Goal: Transaction & Acquisition: Purchase product/service

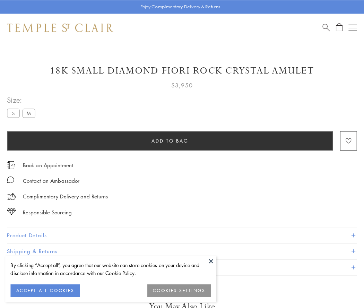
scroll to position [40, 0]
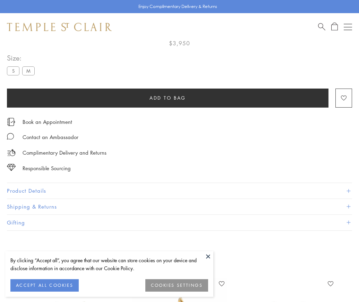
click at [167, 98] on span "Add to bag" at bounding box center [167, 98] width 36 height 8
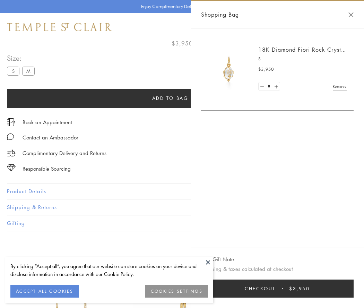
click at [279, 288] on button "Checkout $3,950" at bounding box center [277, 288] width 152 height 18
